Goal: Find specific page/section: Find specific page/section

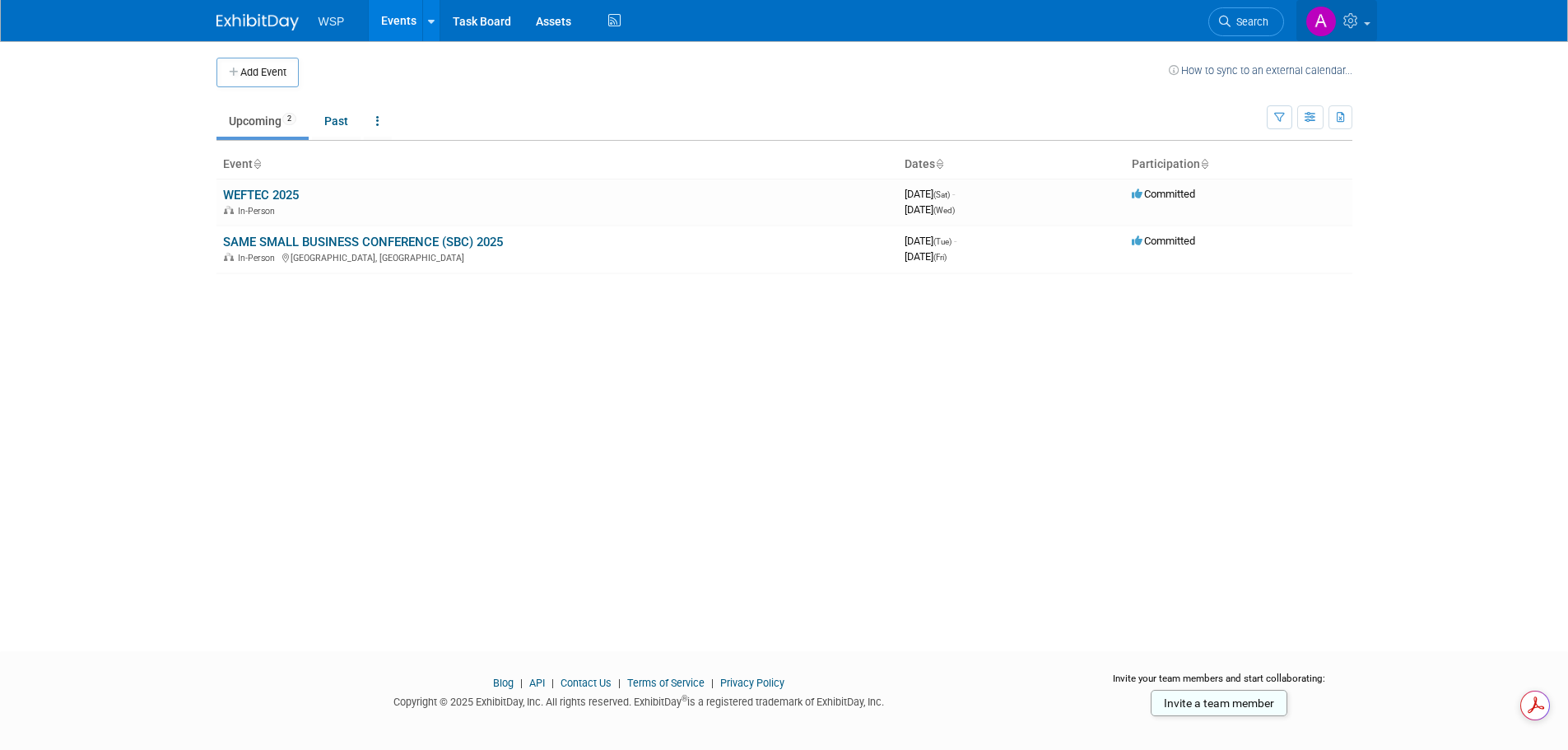
click at [1363, 17] on link at bounding box center [1337, 21] width 81 height 41
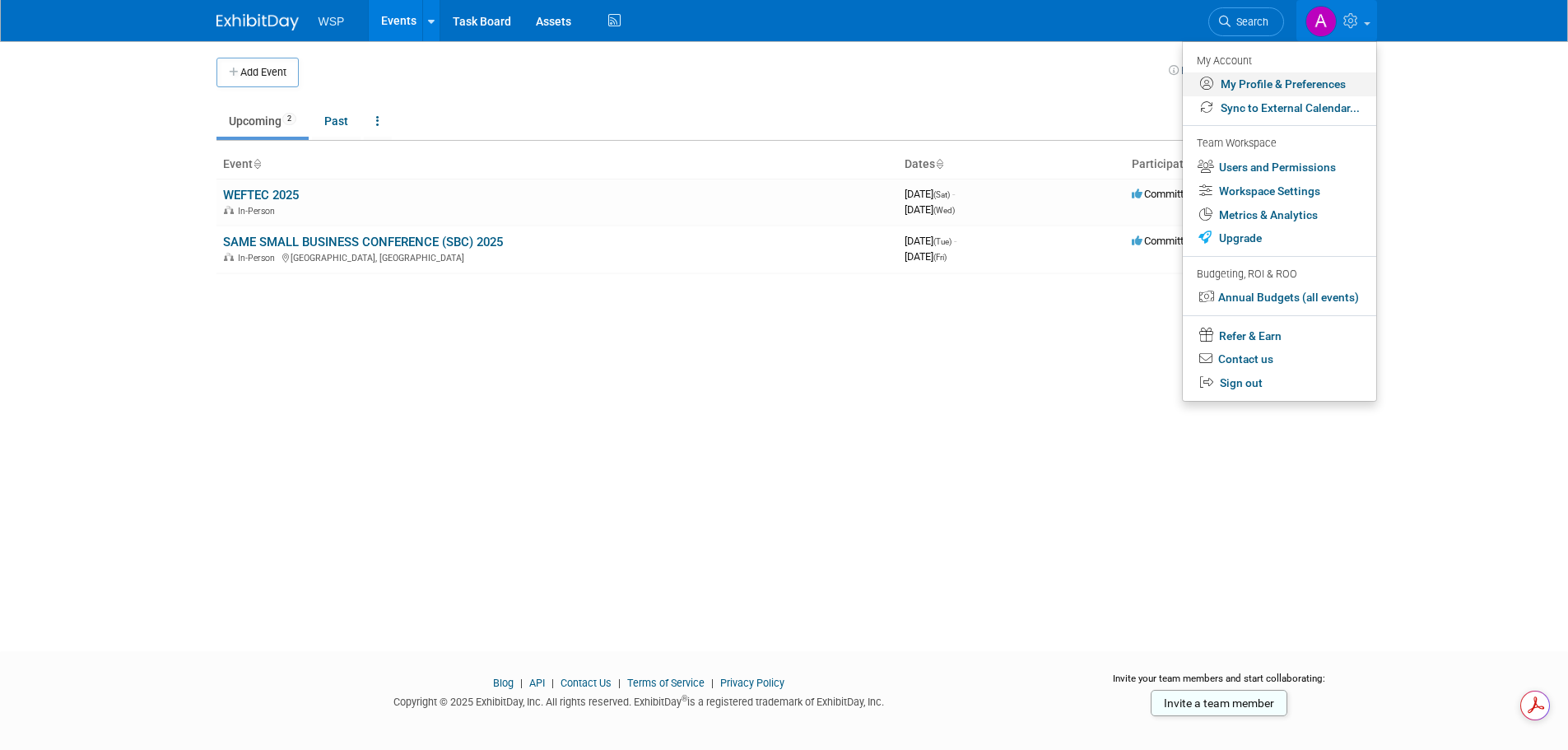
click at [1285, 84] on link "My Profile & Preferences" at bounding box center [1280, 84] width 194 height 24
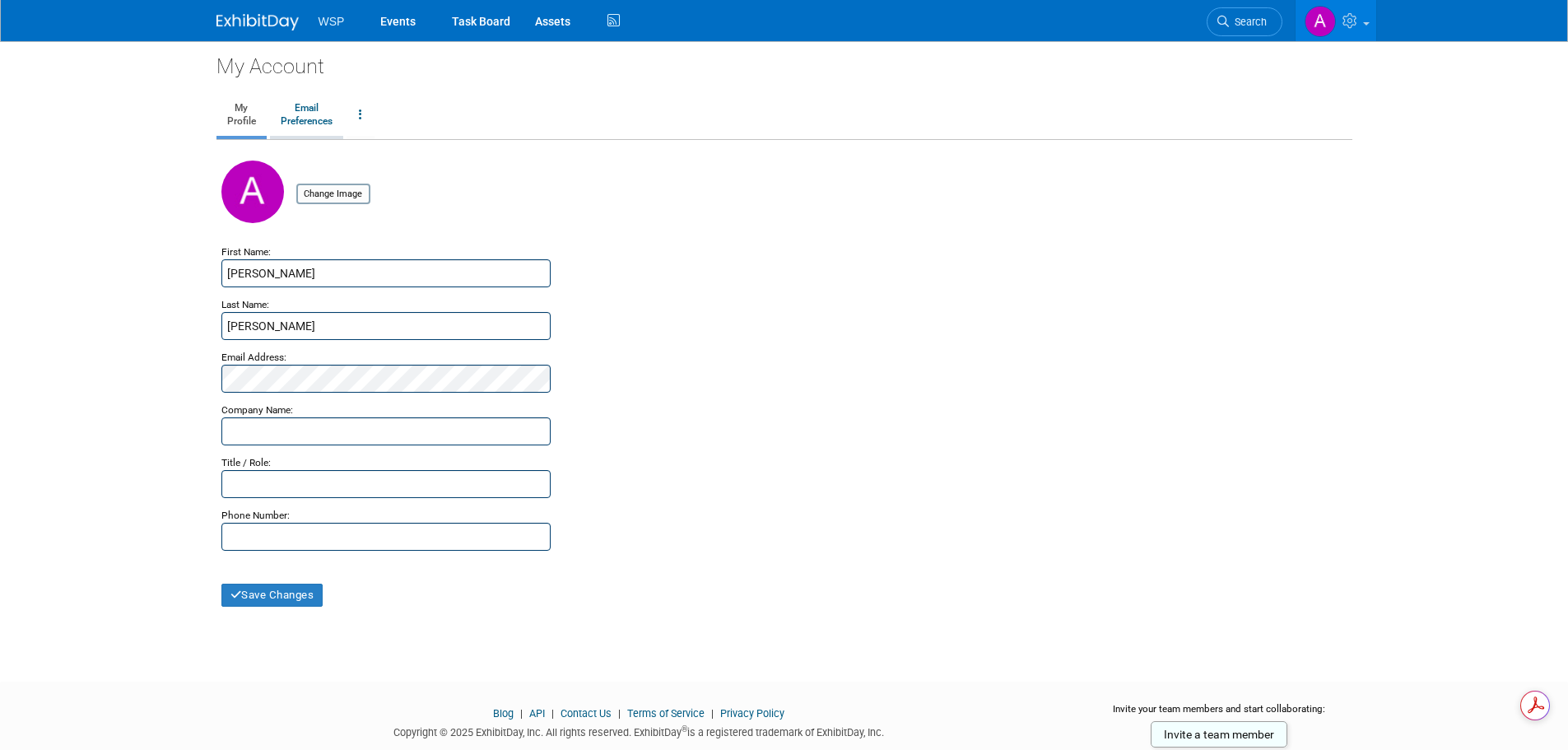
click at [322, 98] on link "Email Preferences" at bounding box center [307, 116] width 74 height 41
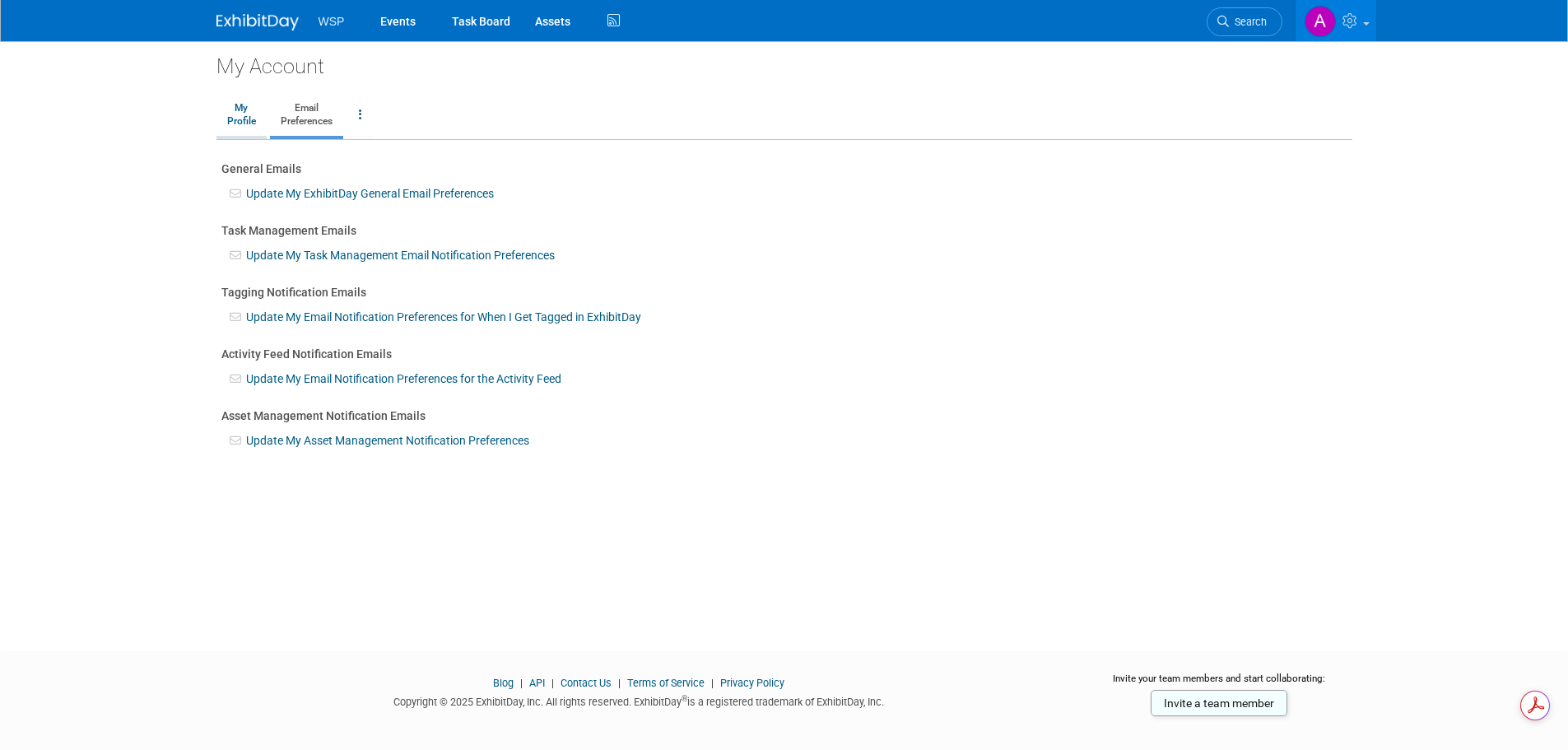
click at [241, 108] on link "My Profile" at bounding box center [241, 116] width 50 height 41
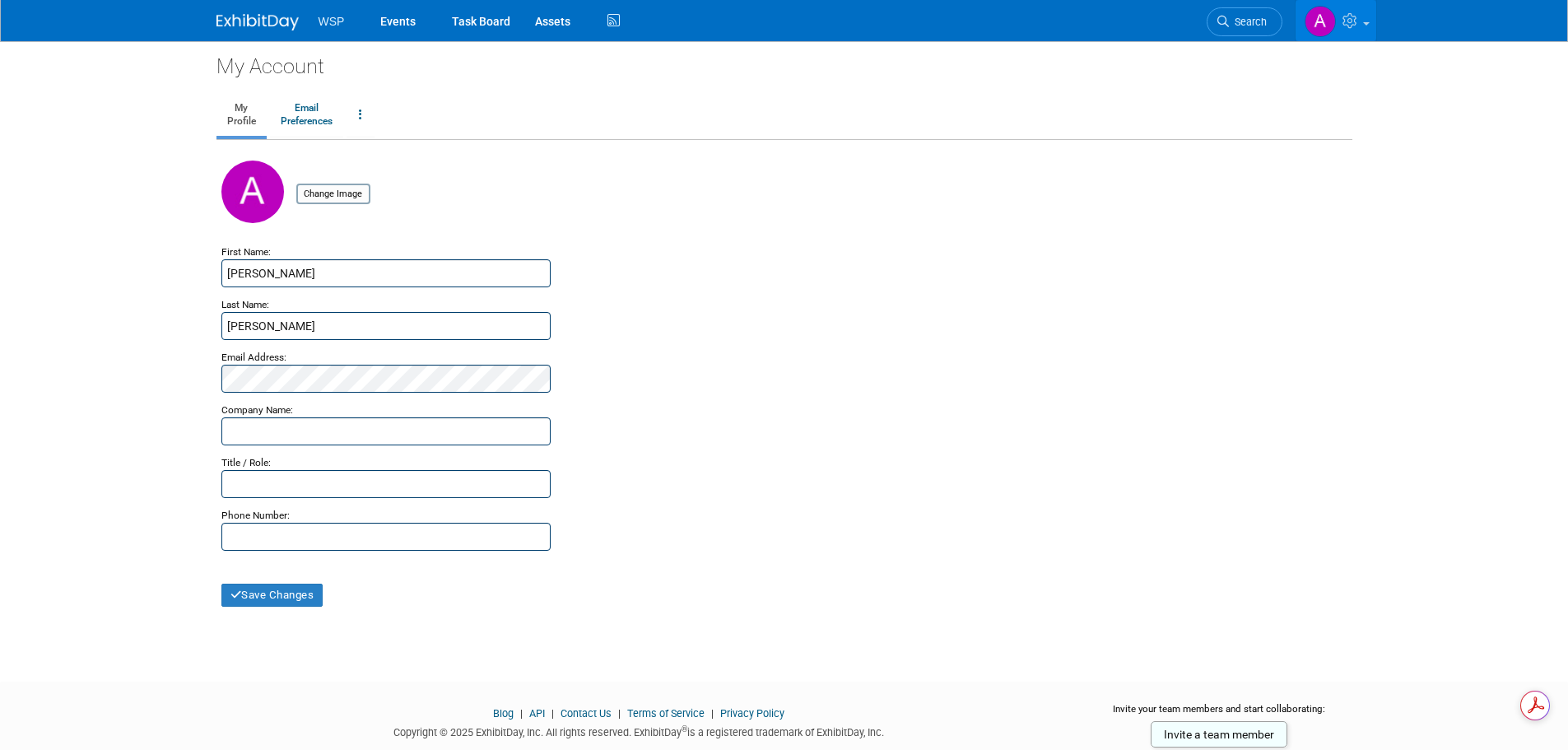
click at [1343, 21] on icon at bounding box center [1352, 21] width 19 height 15
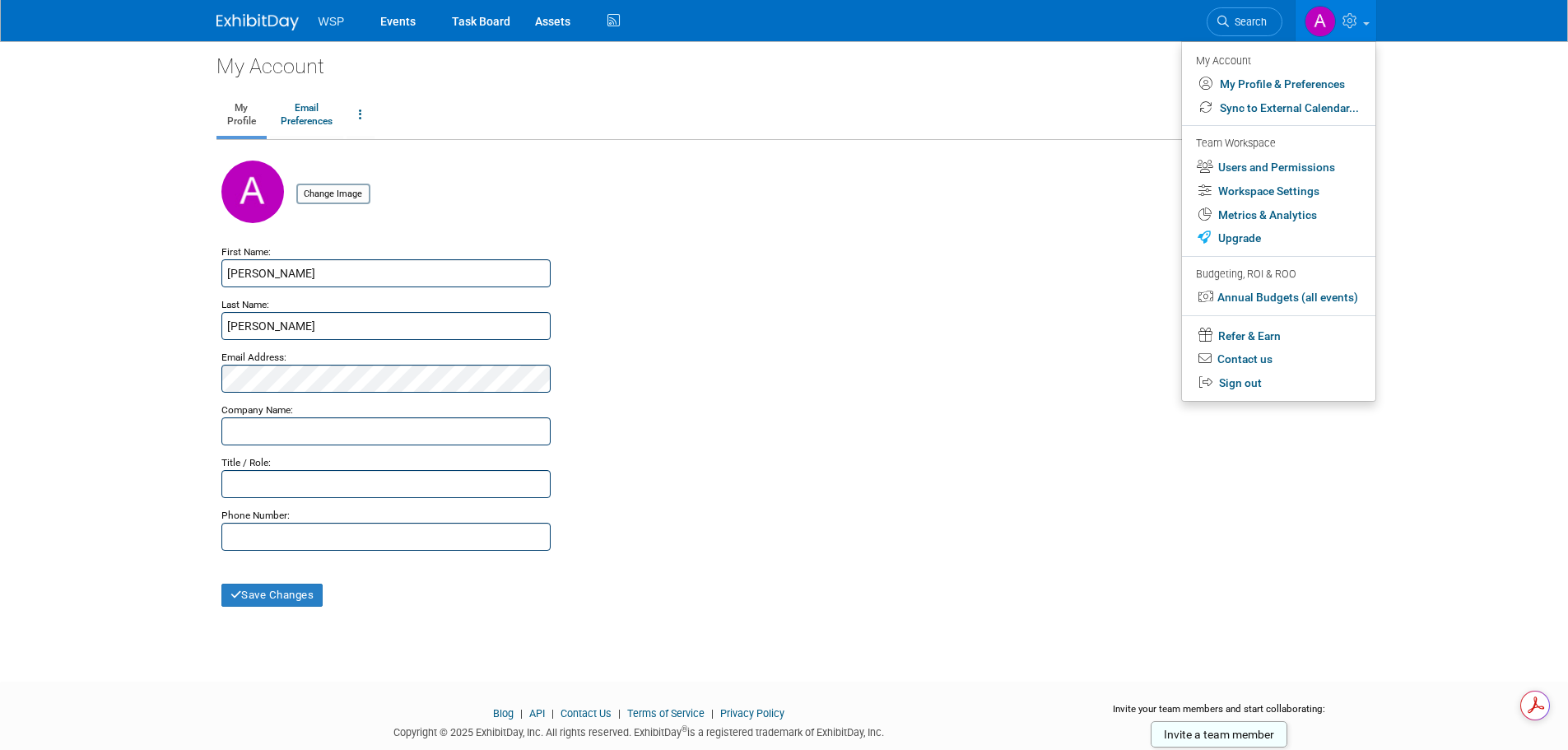
click at [660, 208] on div "Change Image" at bounding box center [784, 202] width 1126 height 83
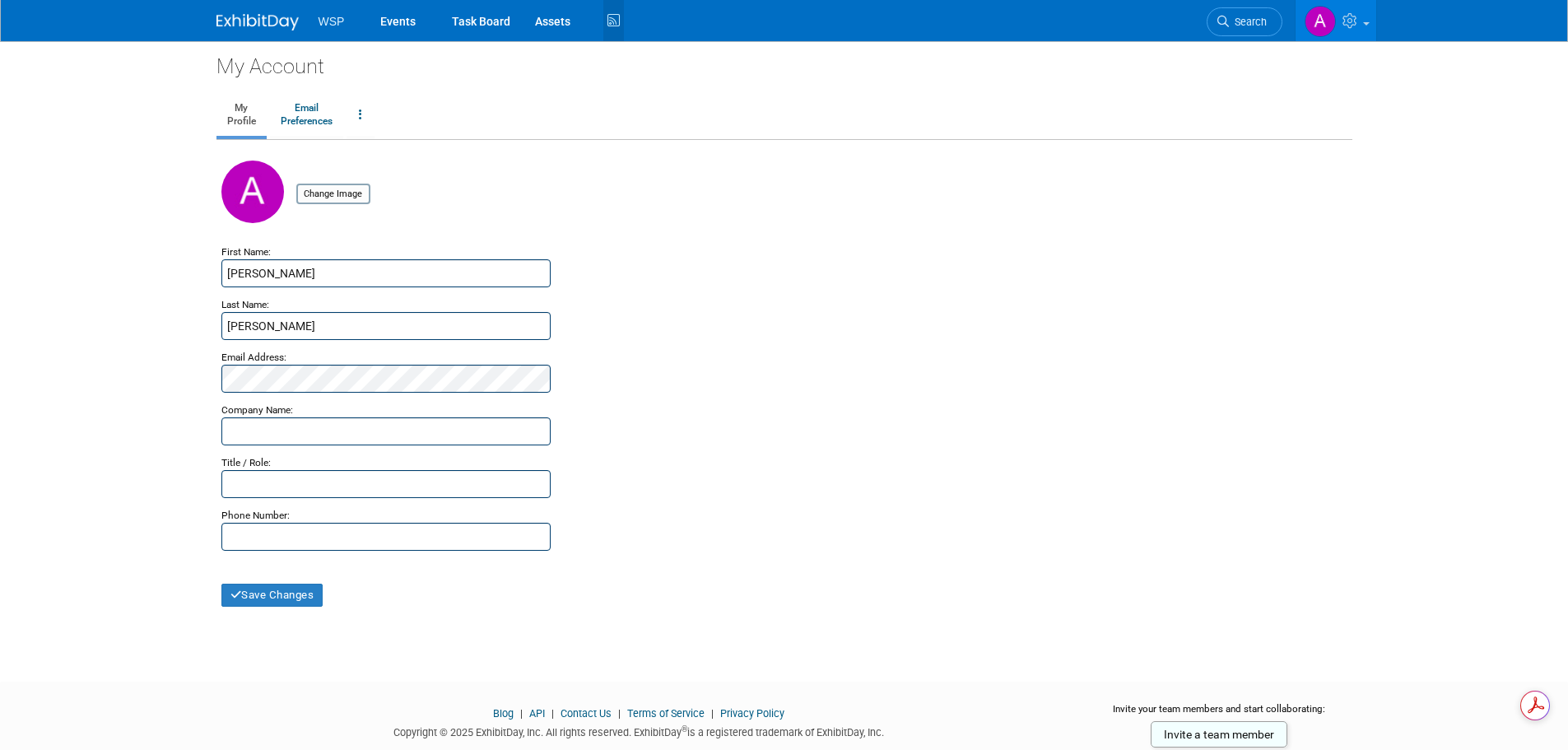
click at [622, 17] on icon at bounding box center [614, 21] width 21 height 25
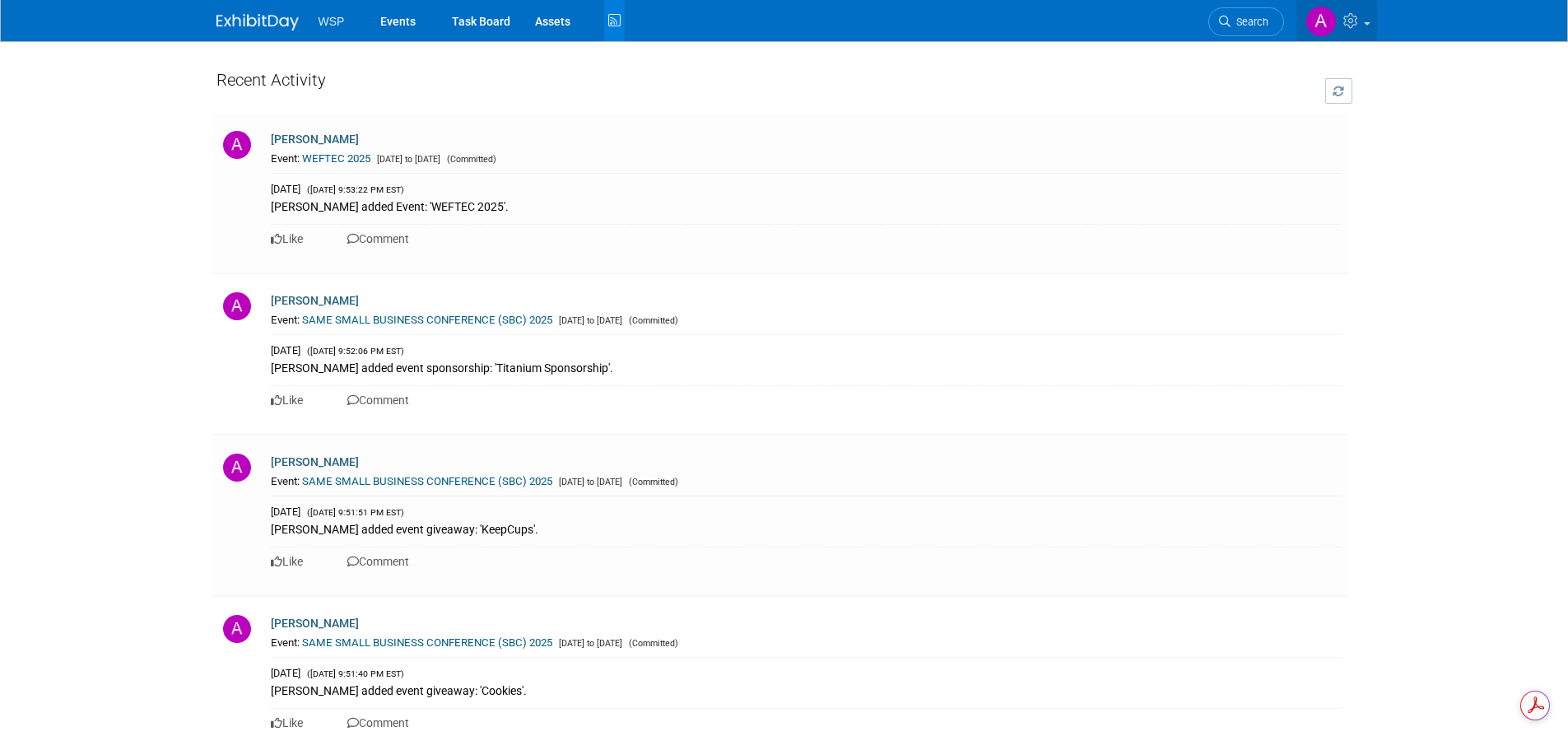
click at [1321, 20] on img at bounding box center [1320, 21] width 31 height 31
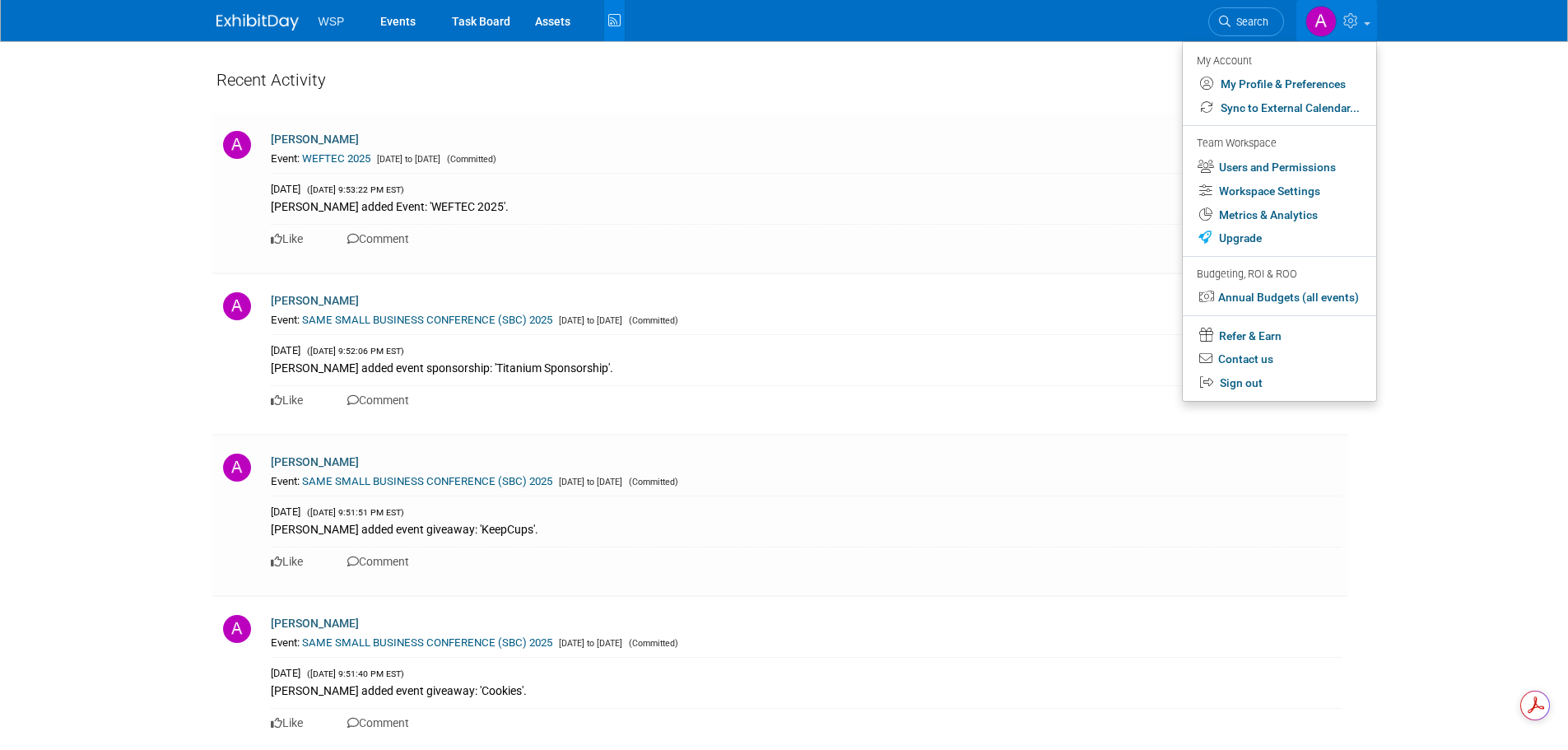
click at [1366, 20] on link at bounding box center [1337, 21] width 81 height 41
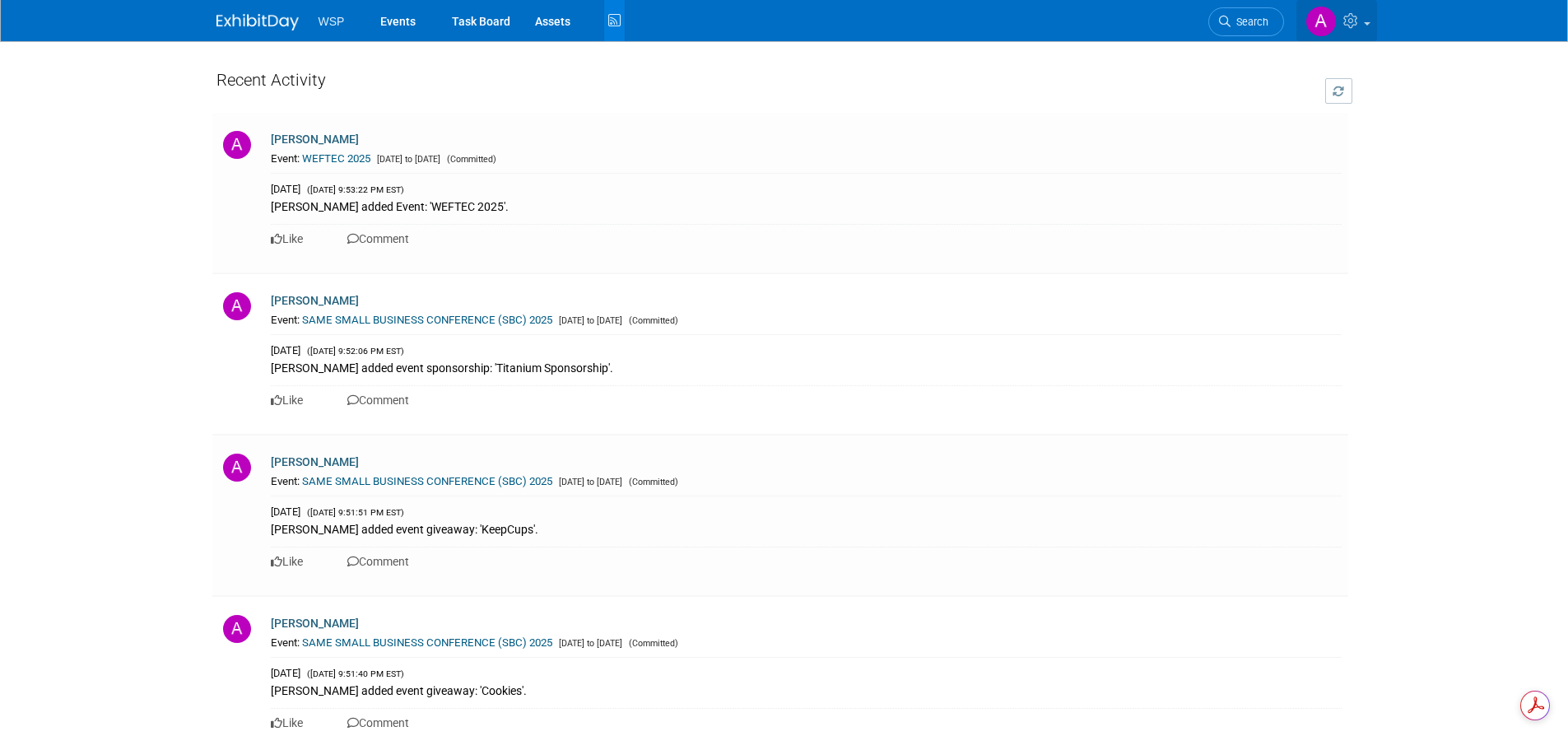
click at [1355, 19] on icon at bounding box center [1352, 21] width 19 height 15
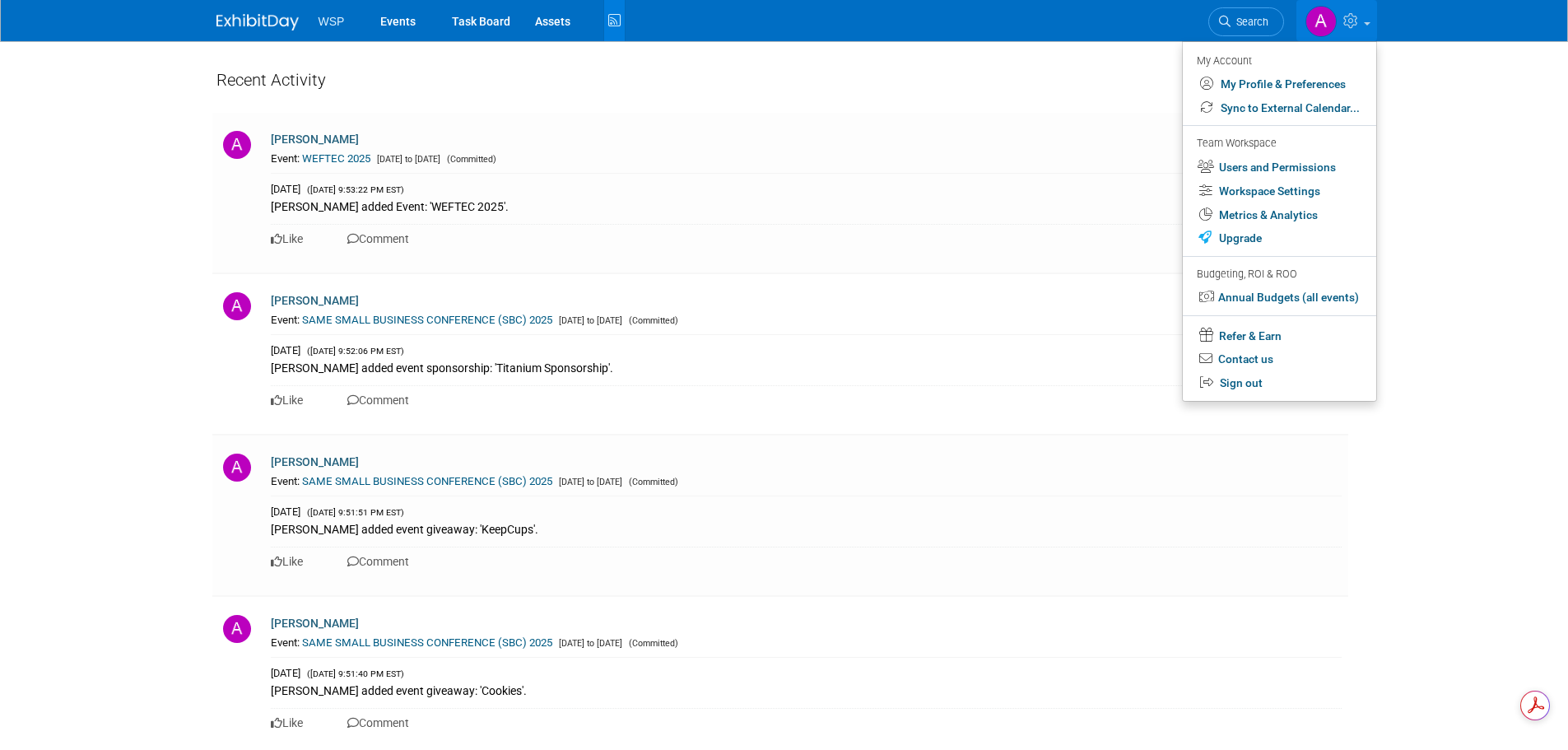
click at [1512, 262] on body "WSP Events Task Board Assets" at bounding box center [784, 375] width 1568 height 750
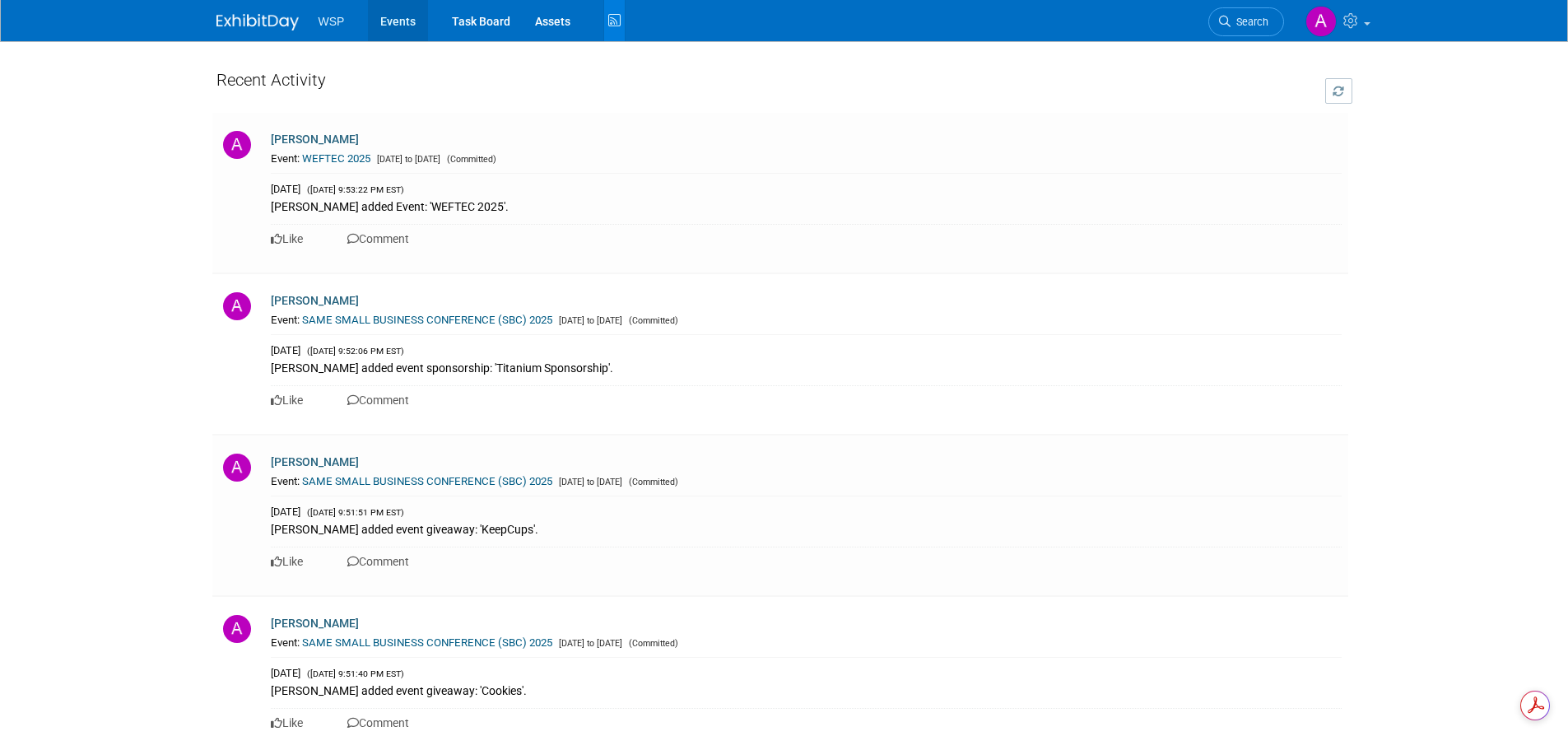
click at [406, 22] on link "Events" at bounding box center [397, 21] width 60 height 41
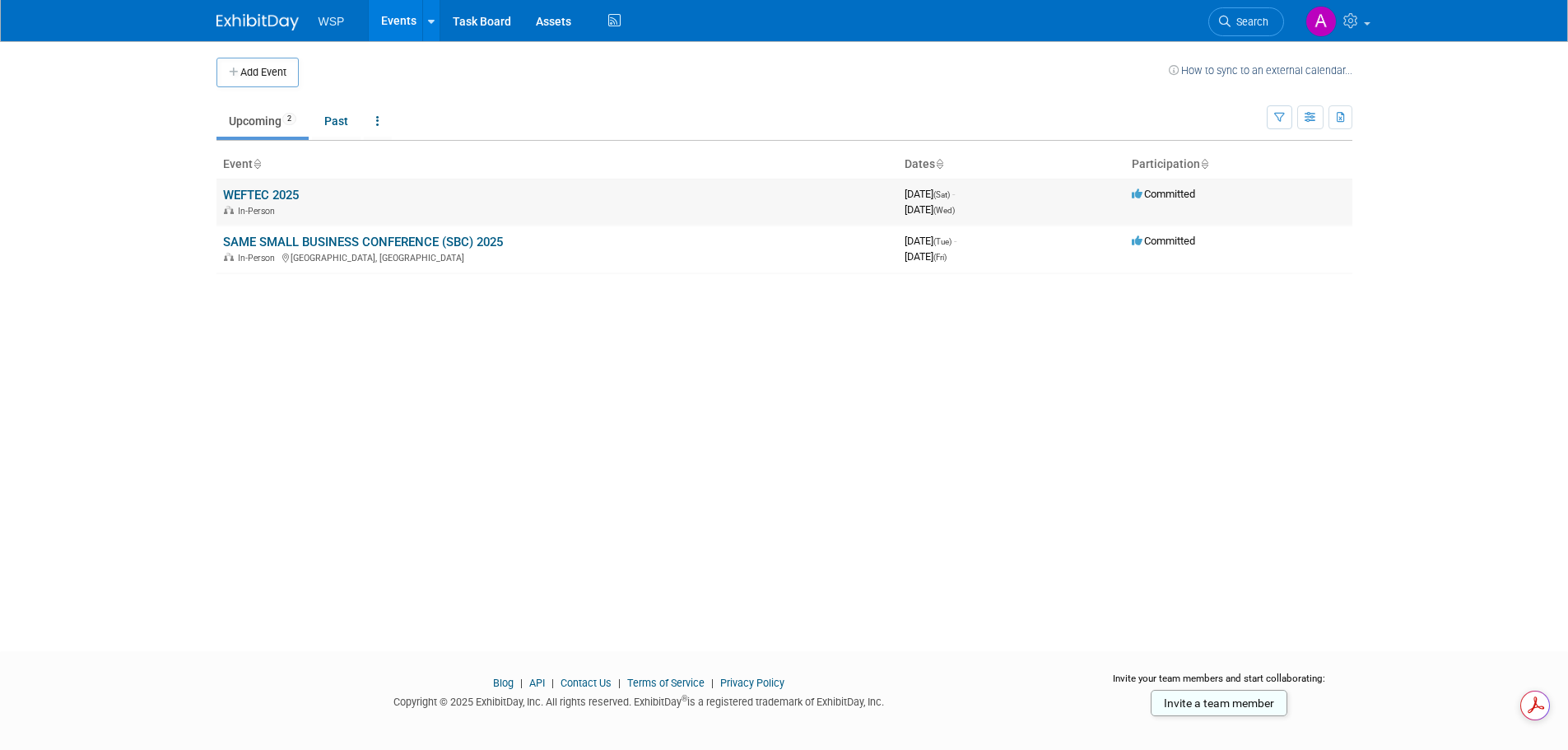
click at [295, 196] on link "WEFTEC 2025" at bounding box center [261, 195] width 75 height 15
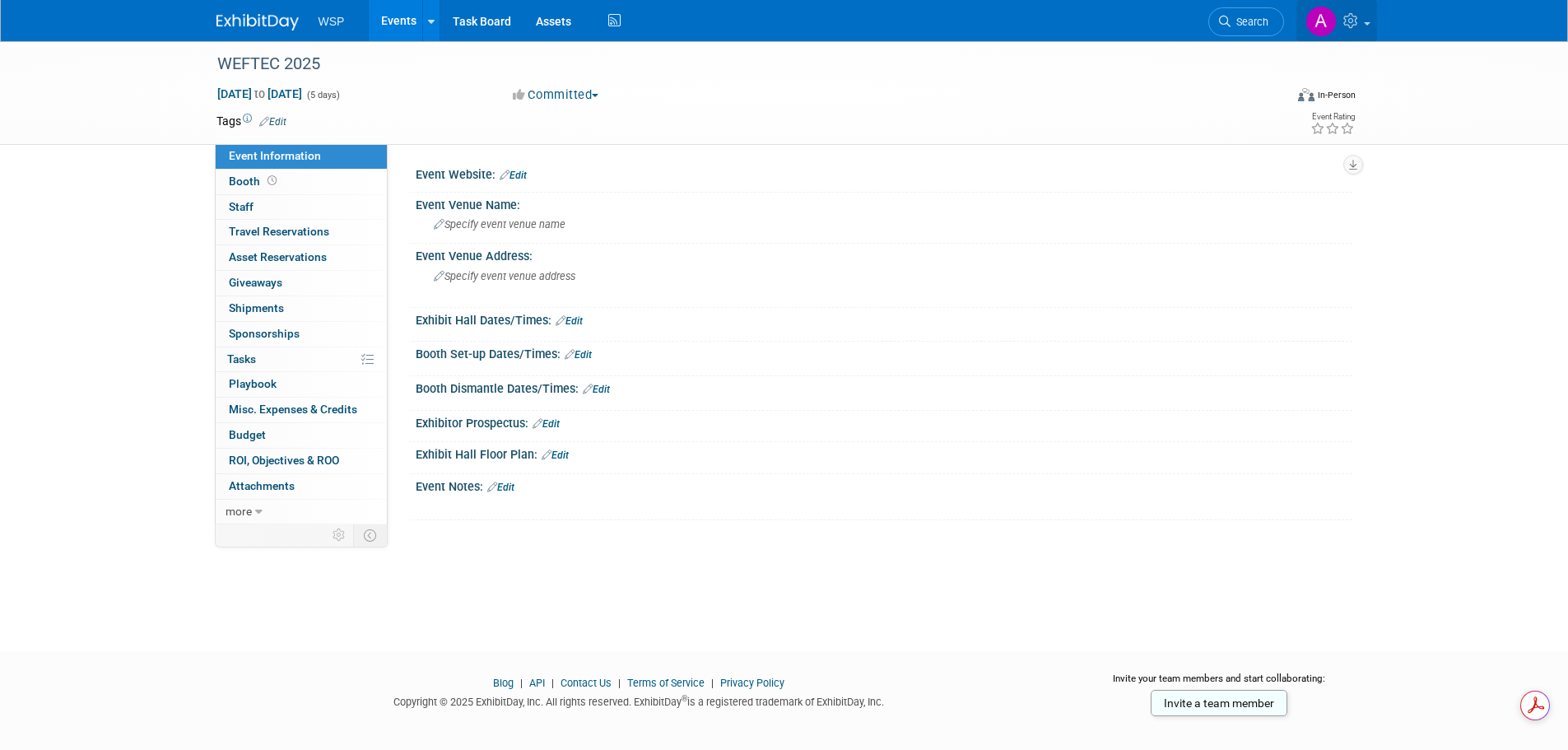
click at [1353, 20] on icon at bounding box center [1352, 21] width 19 height 15
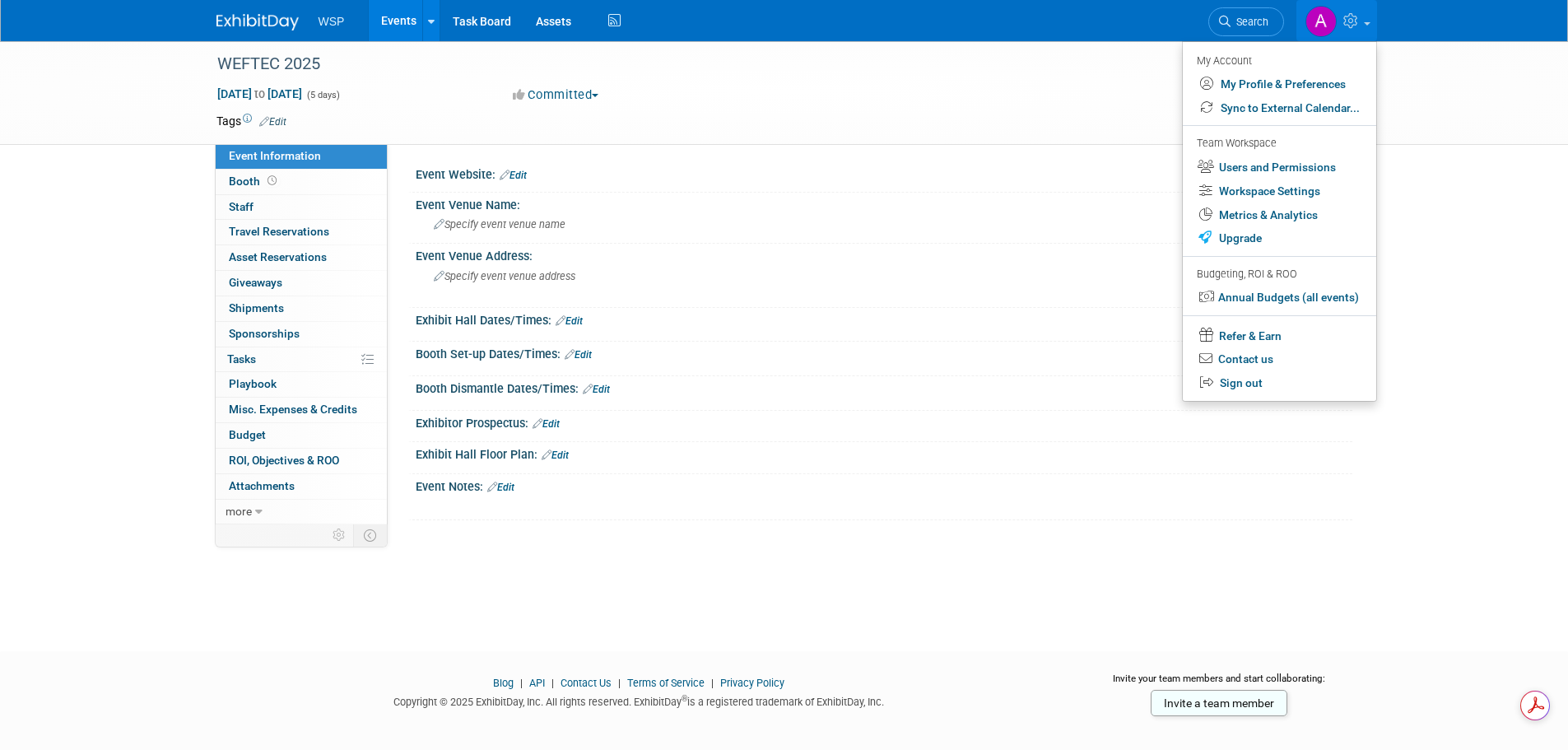
click at [1324, 29] on img at bounding box center [1320, 21] width 31 height 31
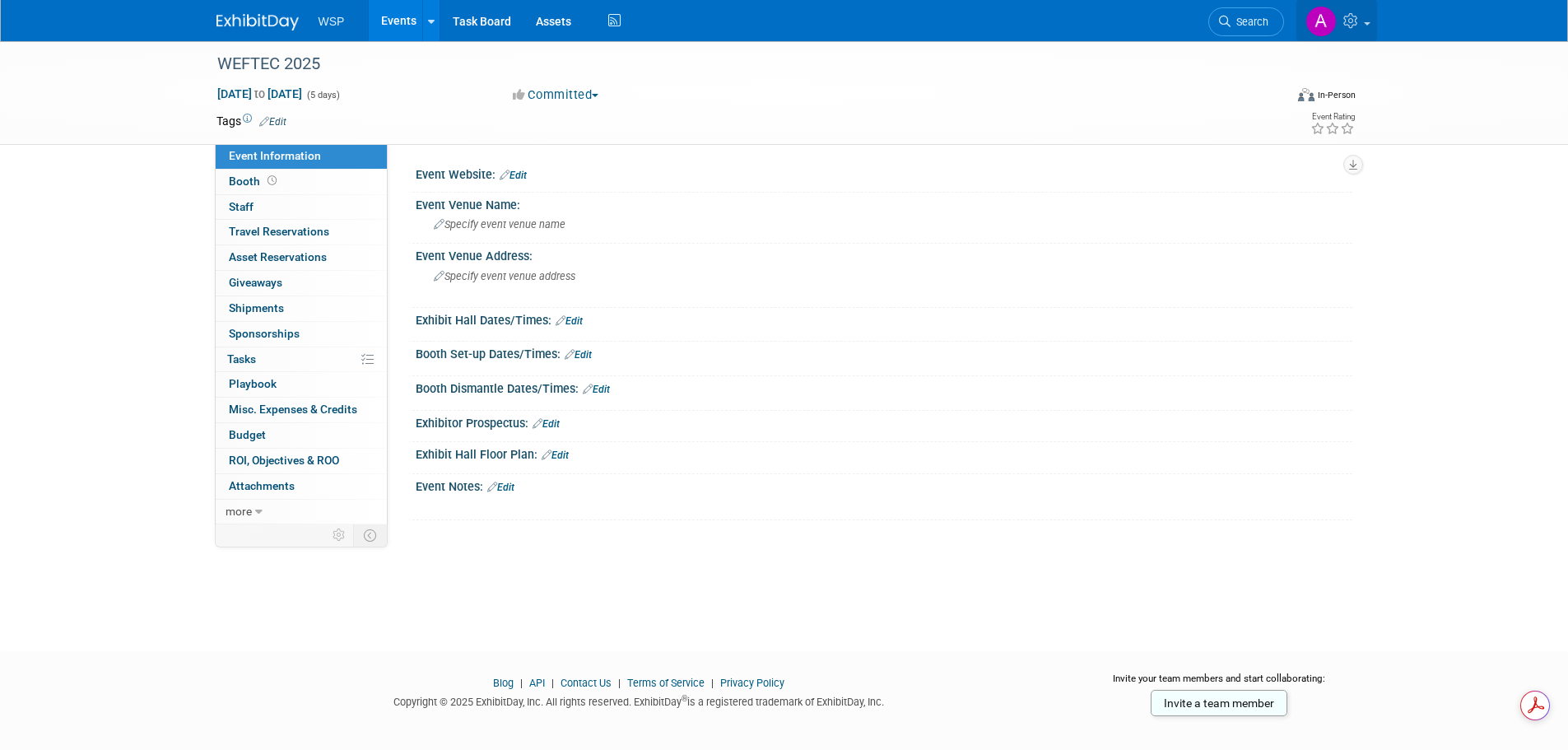
click at [1347, 21] on icon at bounding box center [1352, 21] width 19 height 15
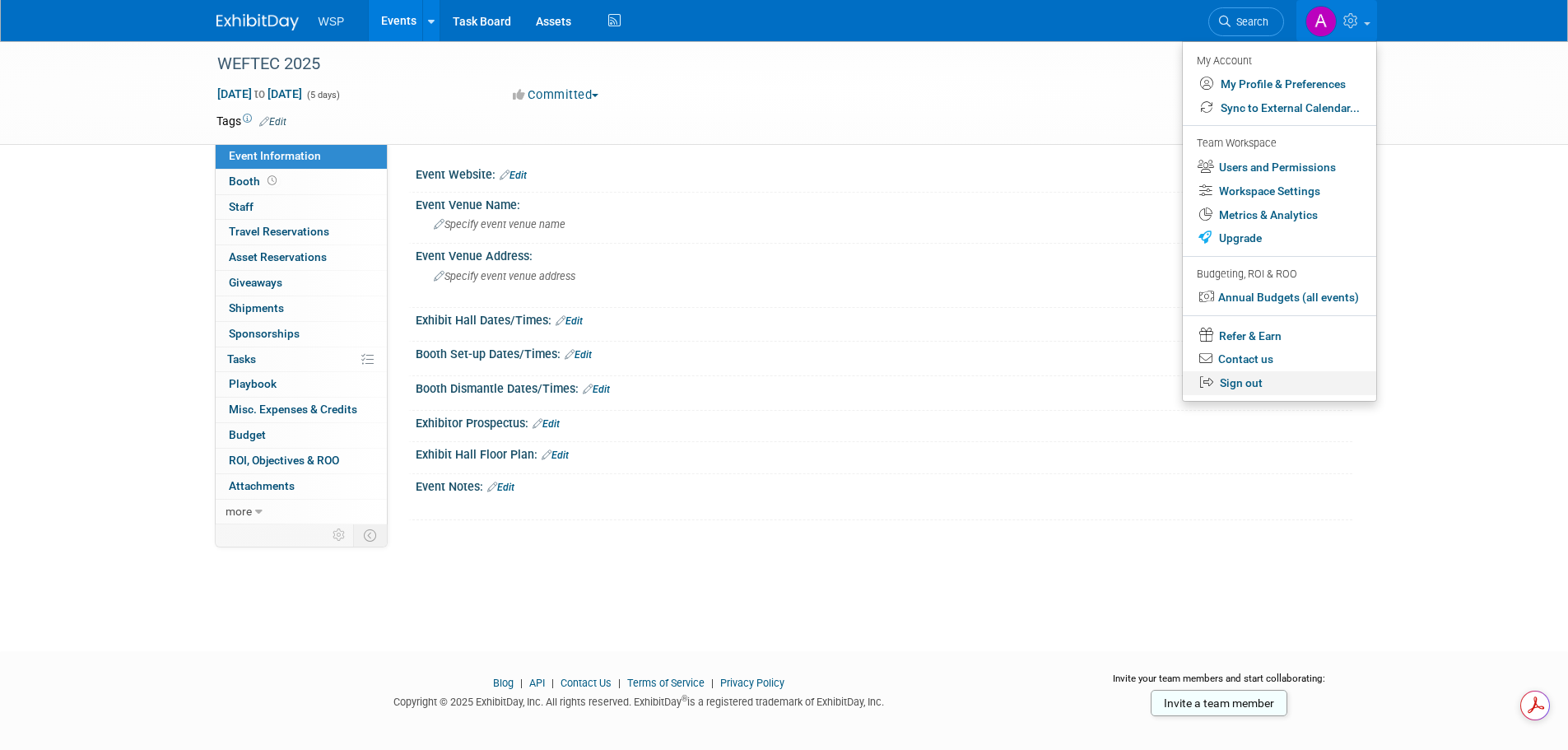
click at [1259, 385] on link "Sign out" at bounding box center [1280, 383] width 194 height 24
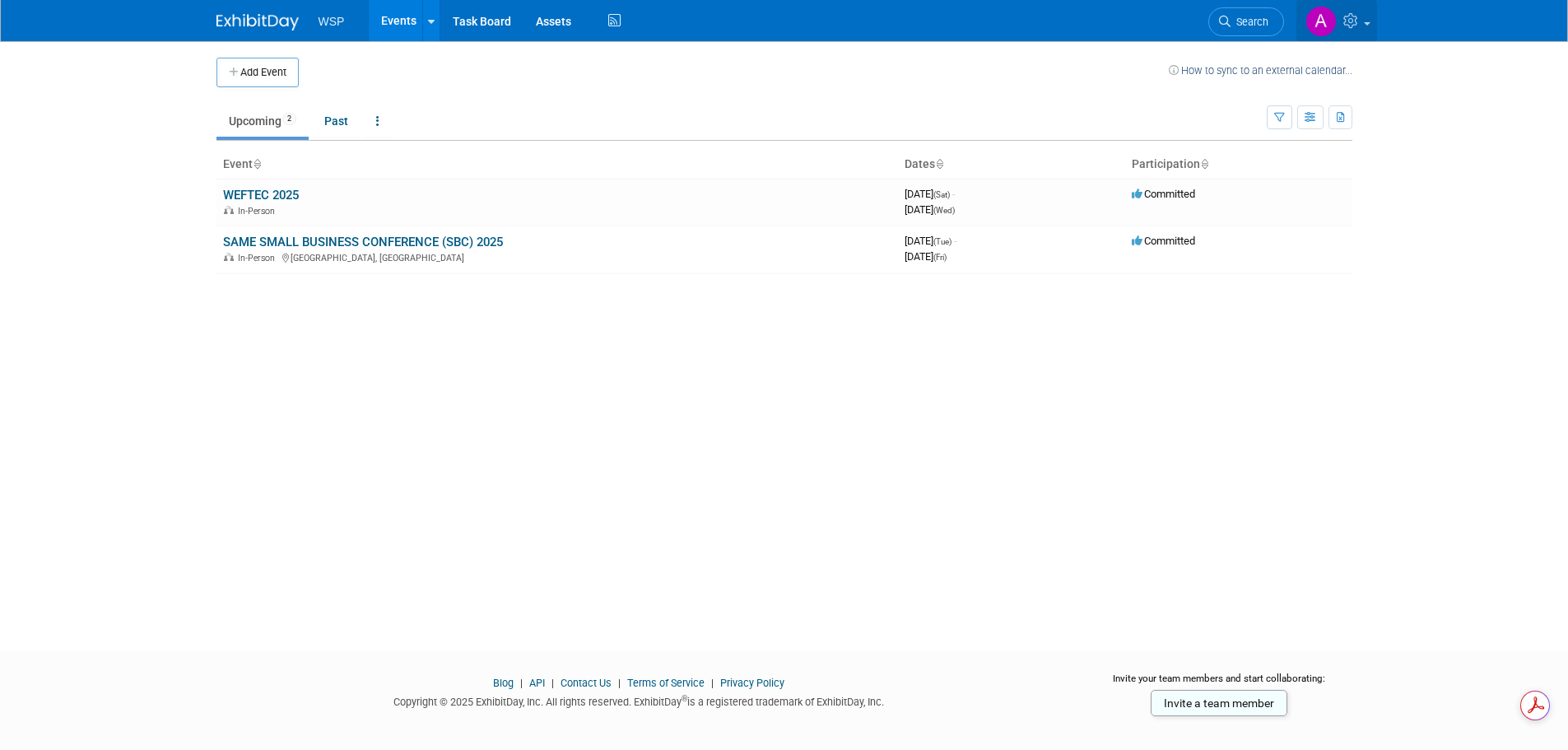
click at [1362, 25] on icon at bounding box center [1352, 21] width 19 height 15
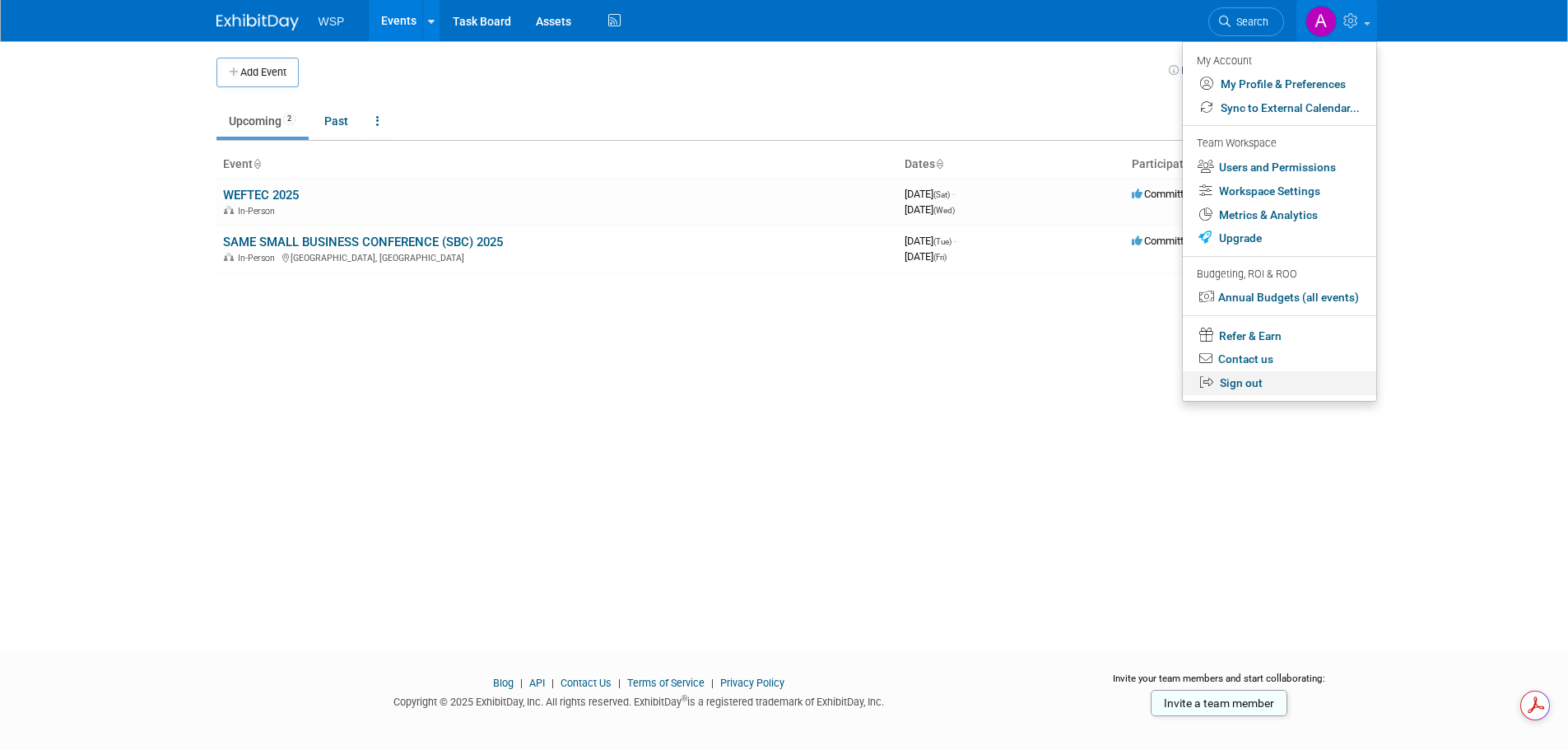
click at [1224, 381] on link "Sign out" at bounding box center [1280, 383] width 194 height 24
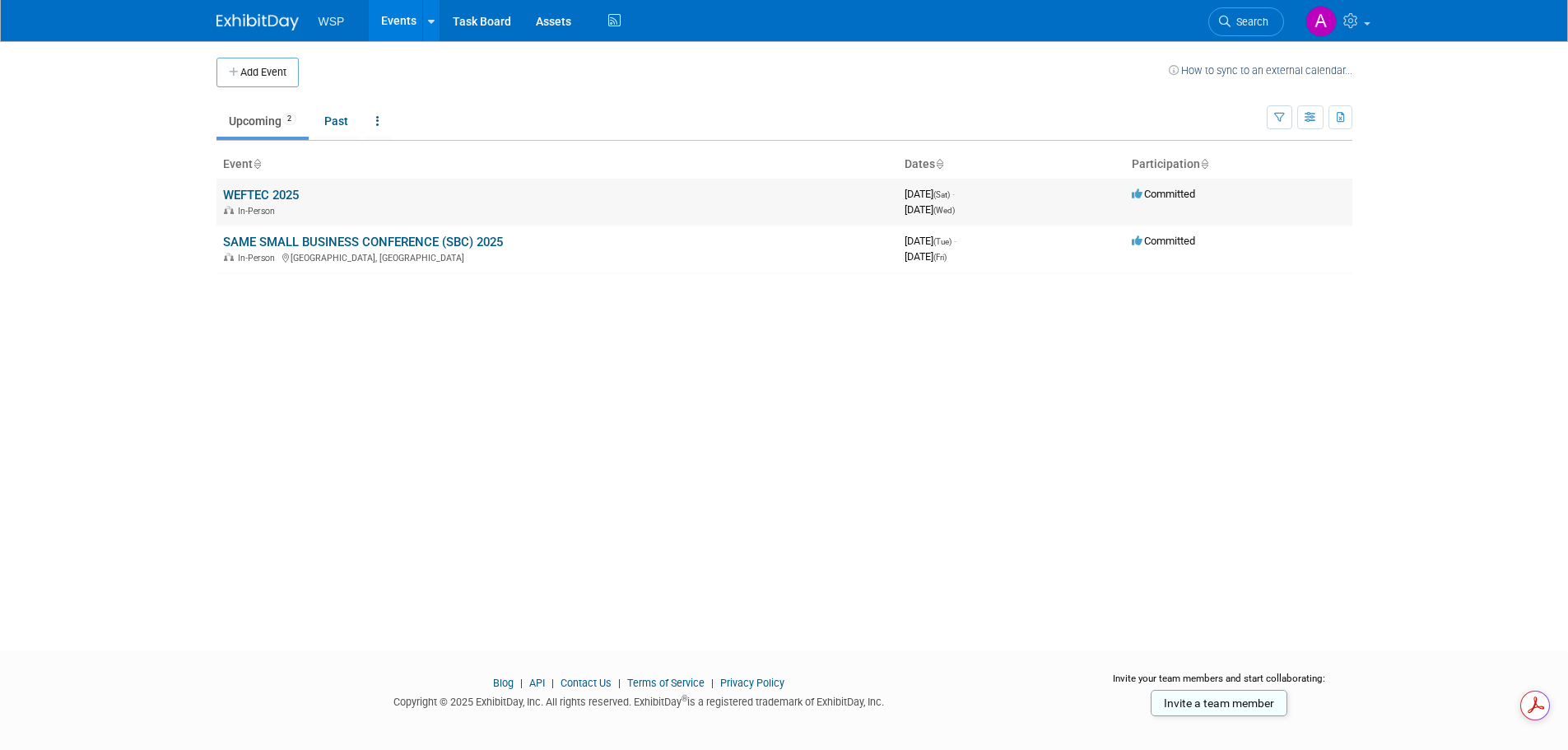
click at [309, 202] on td "WEFTEC 2025 In-Person" at bounding box center [557, 202] width 682 height 47
click at [259, 193] on link "WEFTEC 2025" at bounding box center [261, 195] width 75 height 15
